Goal: Information Seeking & Learning: Learn about a topic

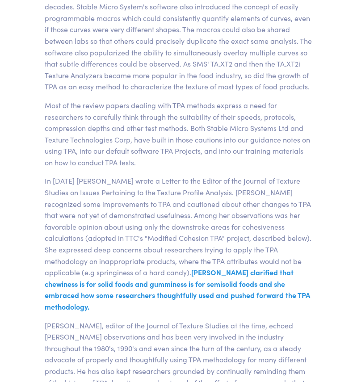
scroll to position [3041, 0]
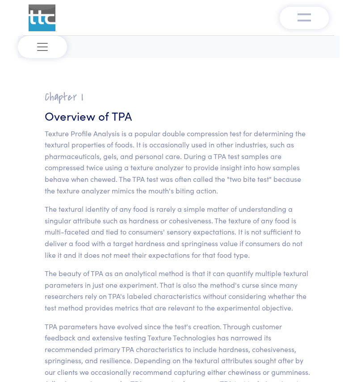
click at [52, 59] on section at bounding box center [178, 68] width 311 height 21
click at [52, 52] on button "Toggle navigation" at bounding box center [42, 47] width 49 height 22
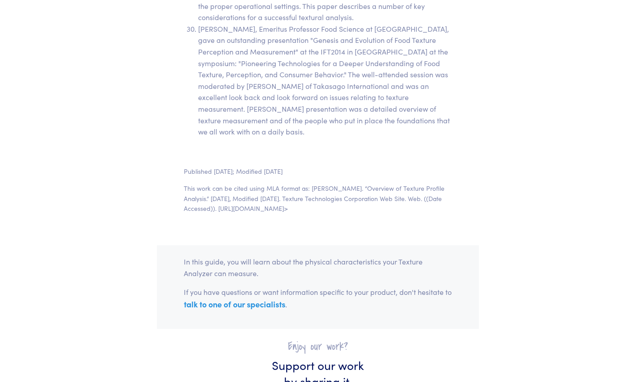
scroll to position [17176, 0]
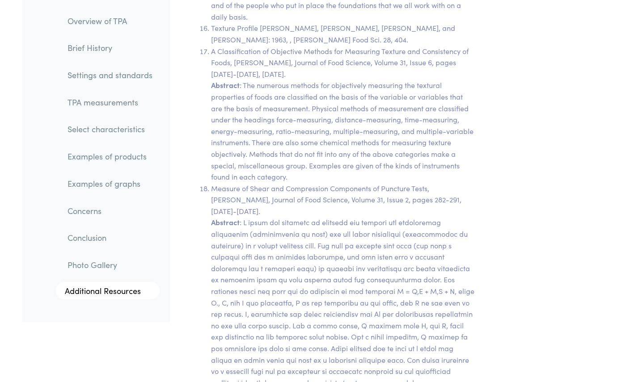
click at [104, 102] on link "TPA measurements" at bounding box center [109, 102] width 99 height 21
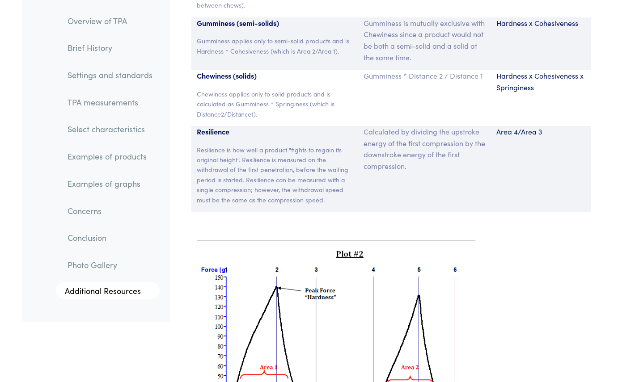
scroll to position [6220, 0]
